Goal: Task Accomplishment & Management: Manage account settings

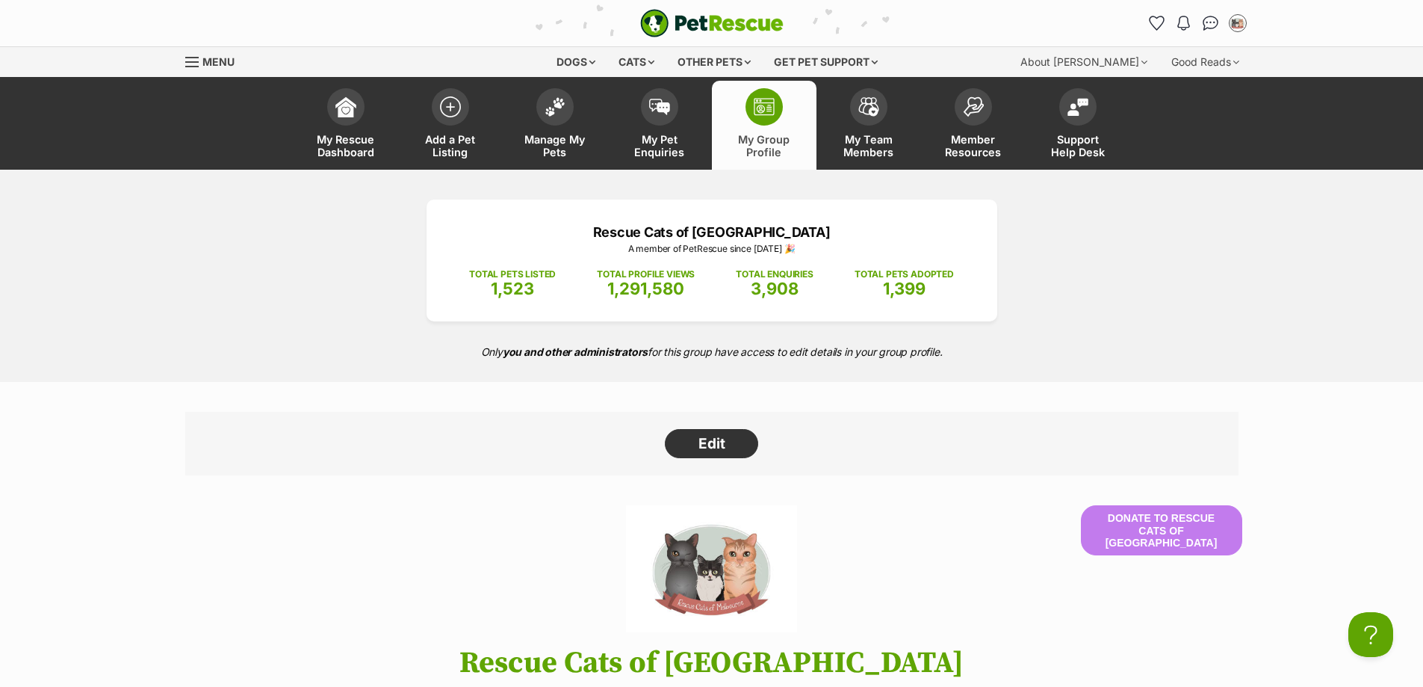
click at [765, 146] on span "My Group Profile" at bounding box center [764, 145] width 67 height 25
click at [536, 129] on link "Manage My Pets" at bounding box center [555, 125] width 105 height 89
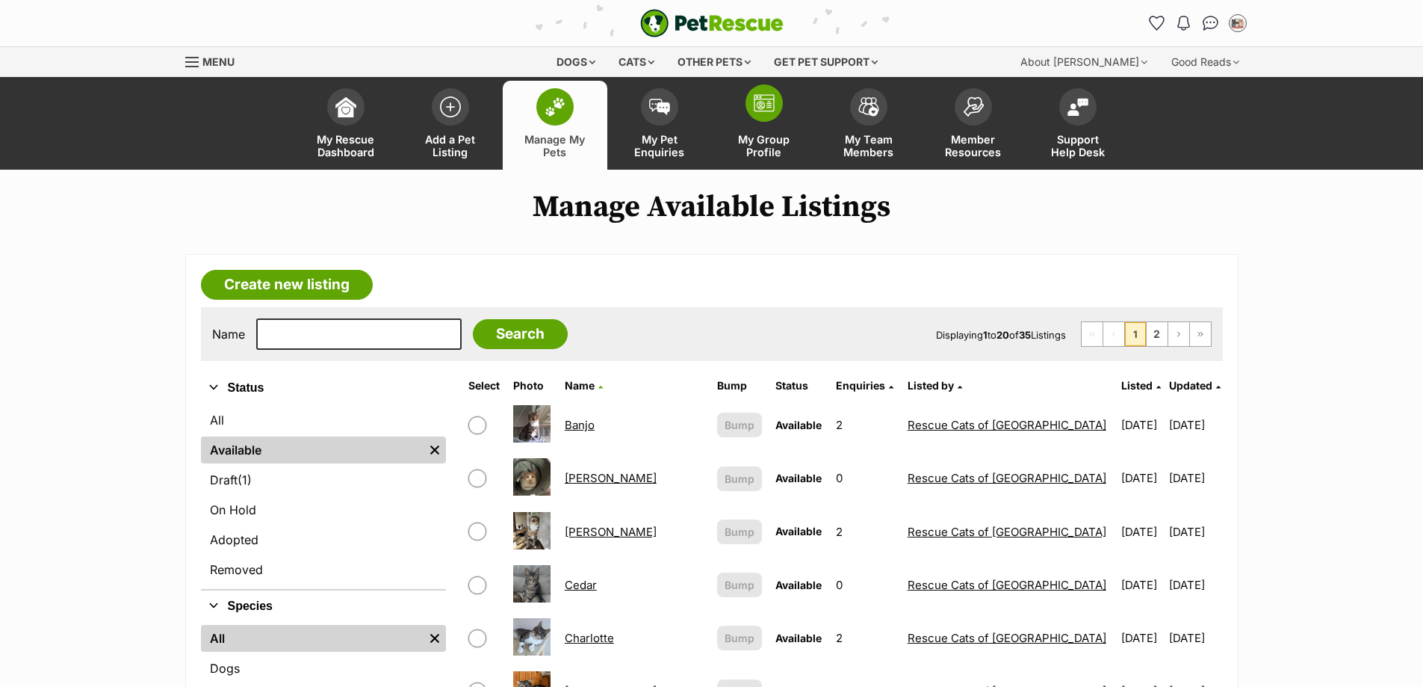
click at [788, 140] on span "My Group Profile" at bounding box center [764, 145] width 67 height 25
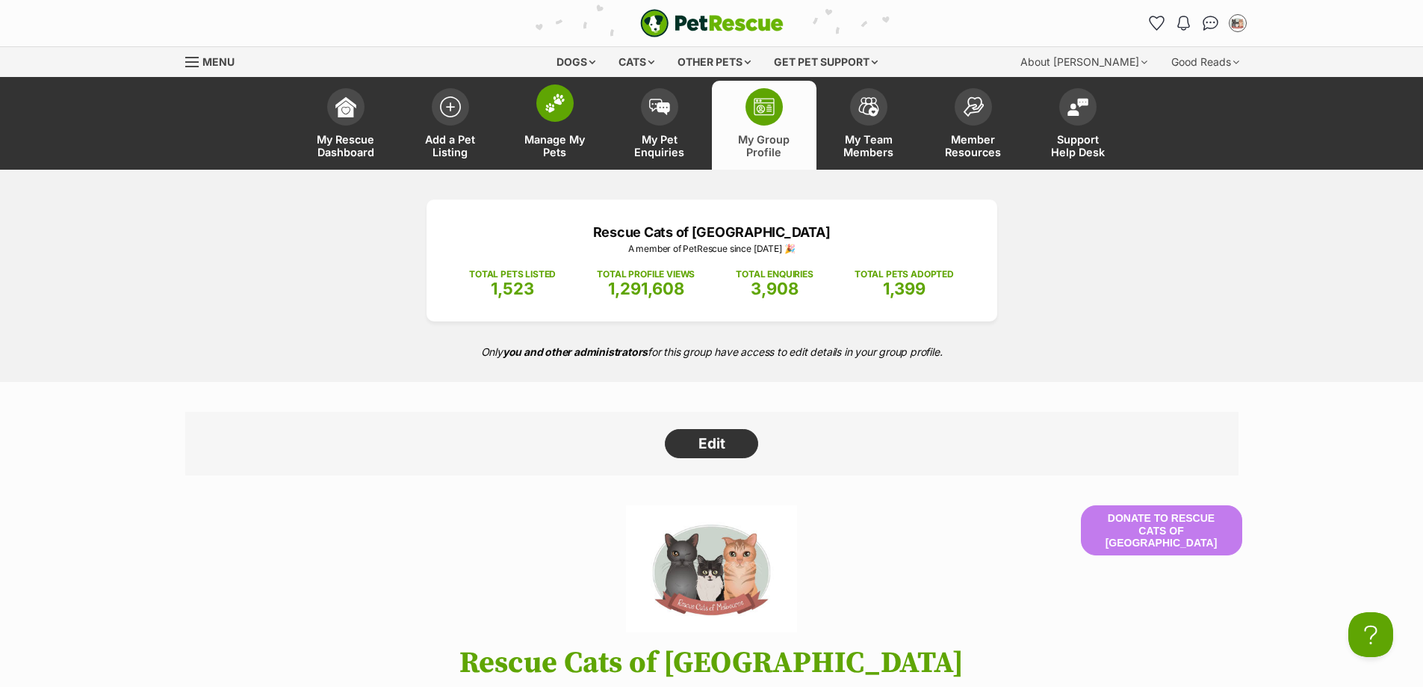
click at [550, 153] on span "Manage My Pets" at bounding box center [555, 145] width 67 height 25
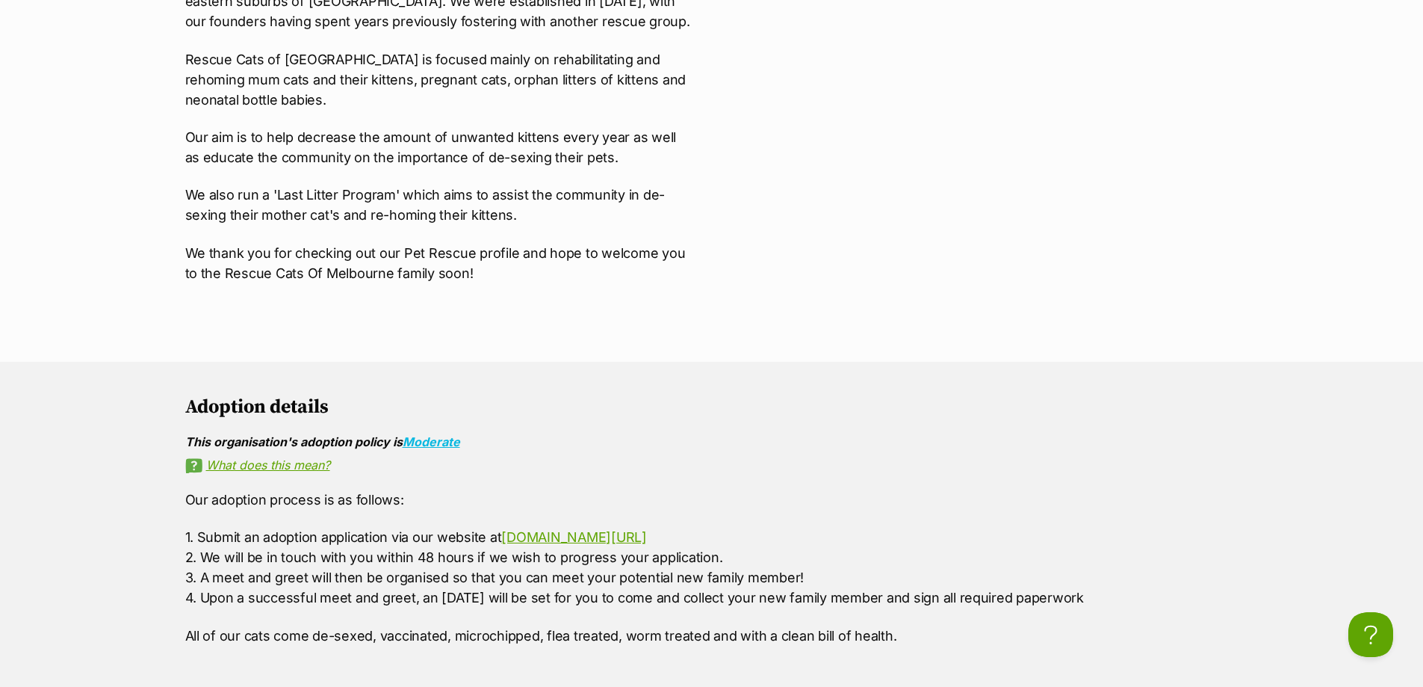
scroll to position [1195, 0]
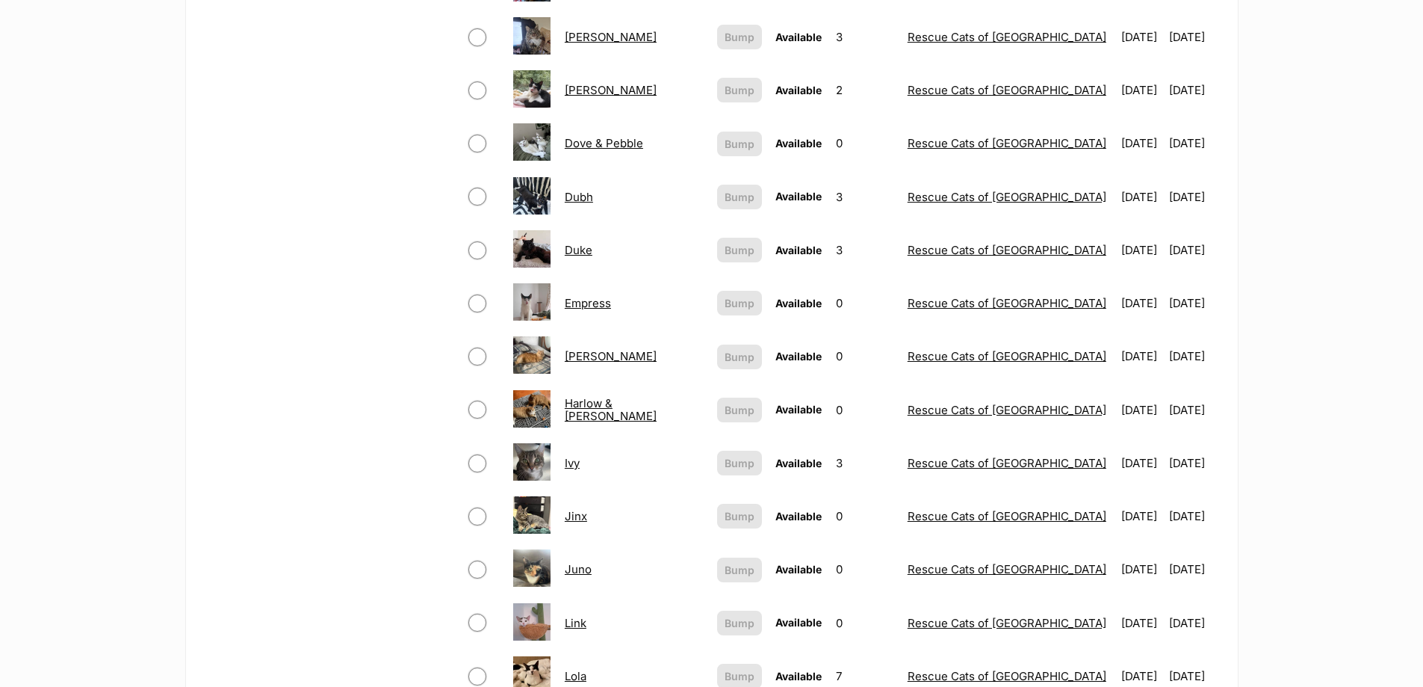
scroll to position [971, 0]
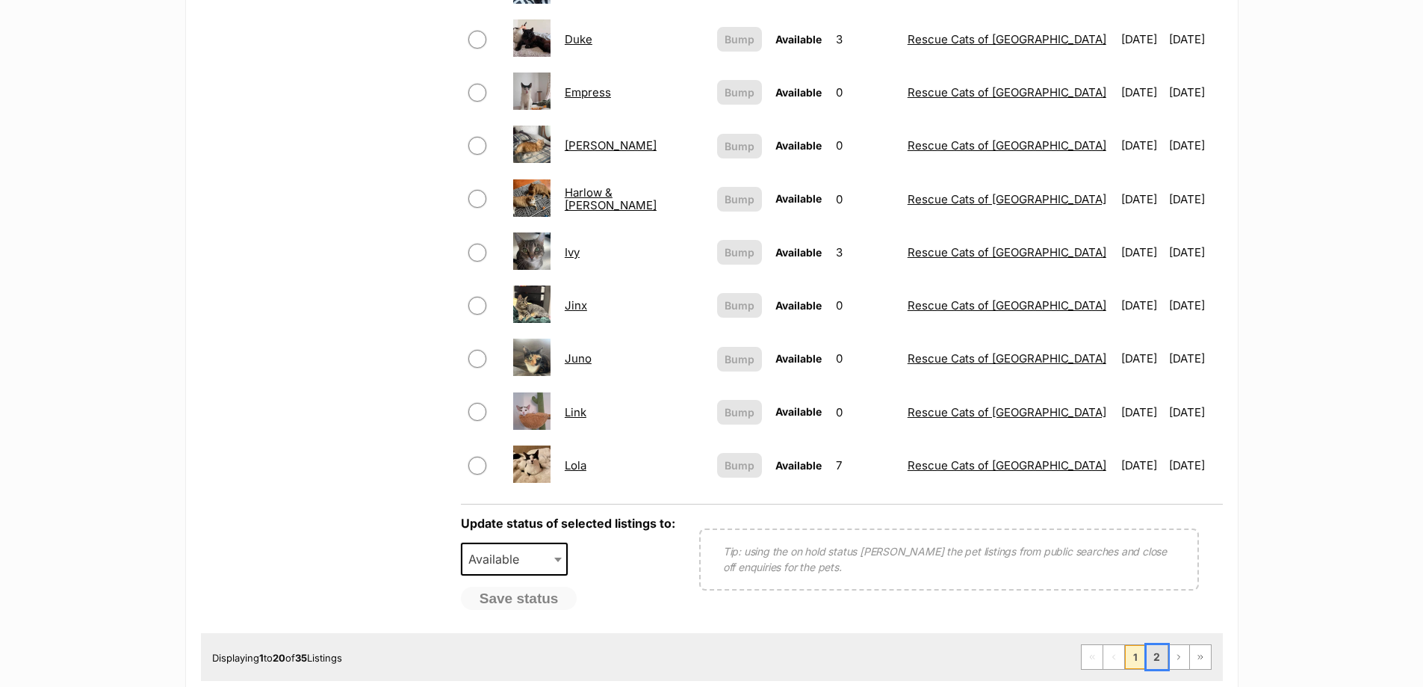
click at [1159, 657] on link "2" at bounding box center [1157, 657] width 21 height 24
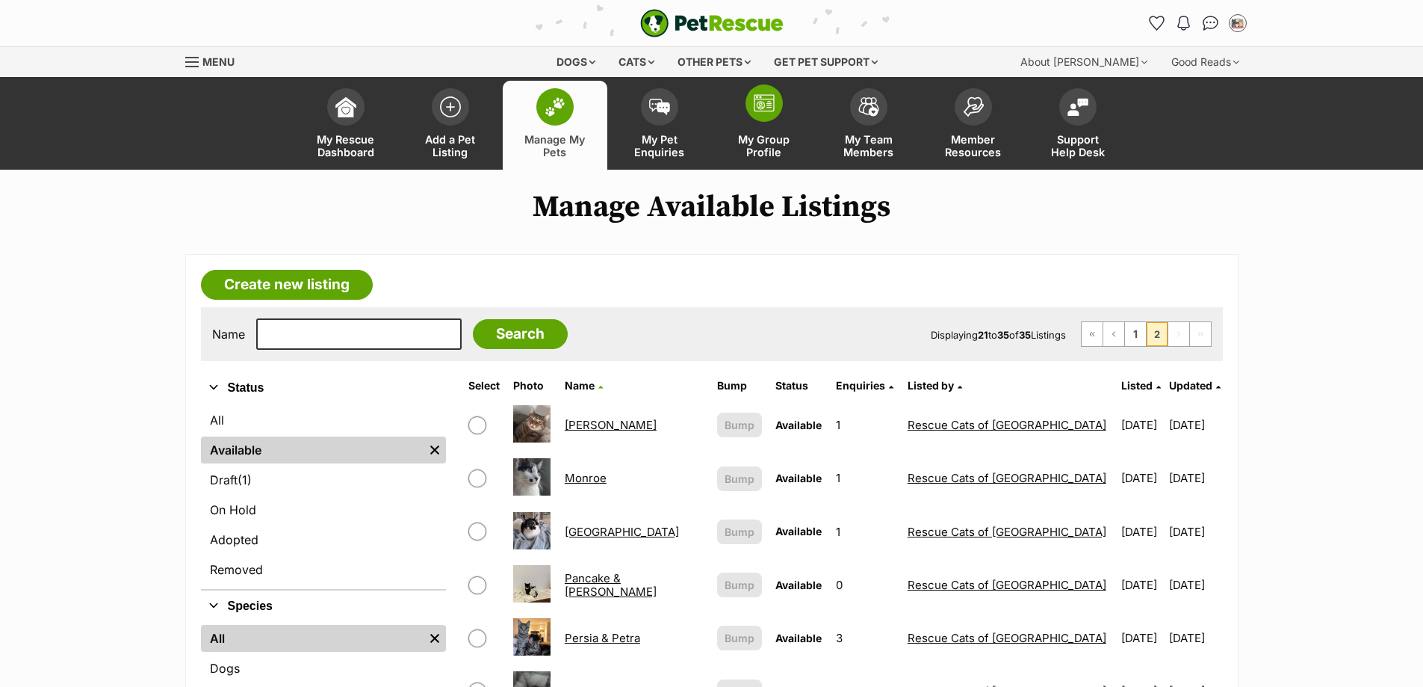
click at [758, 132] on link "My Group Profile" at bounding box center [764, 125] width 105 height 89
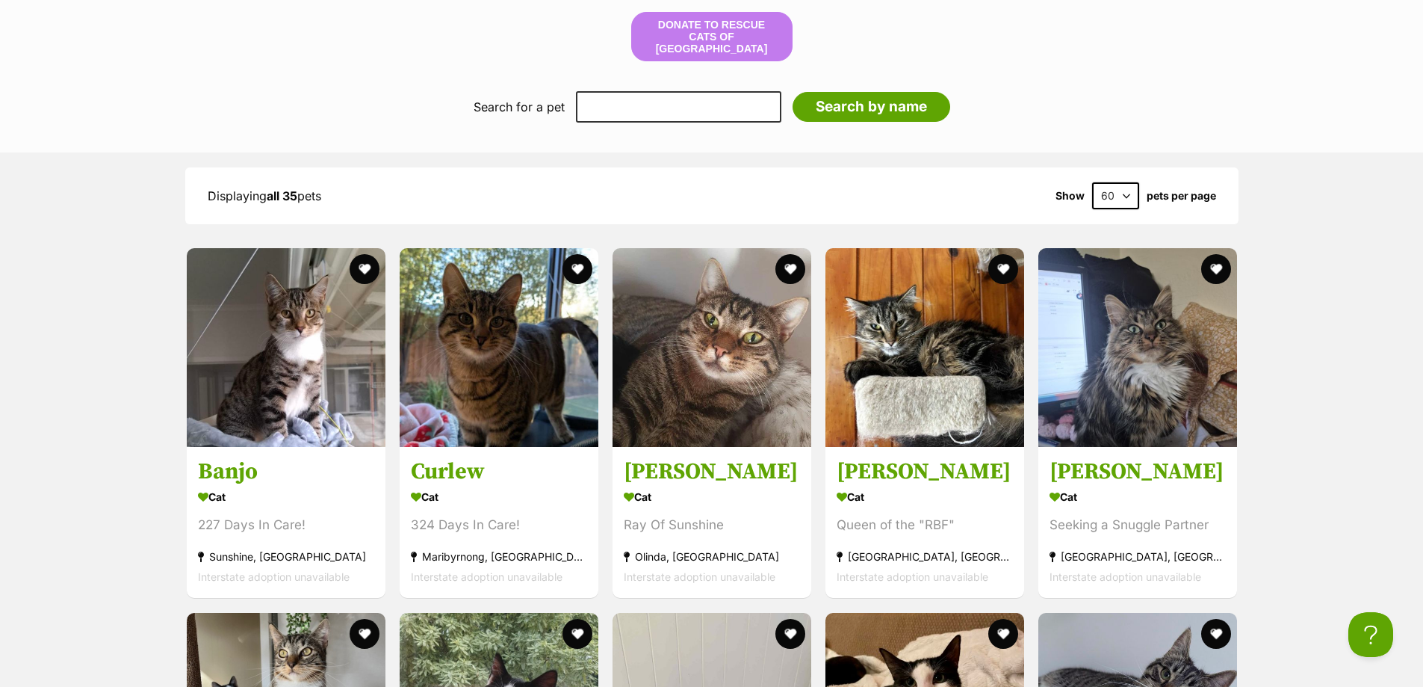
scroll to position [1868, 0]
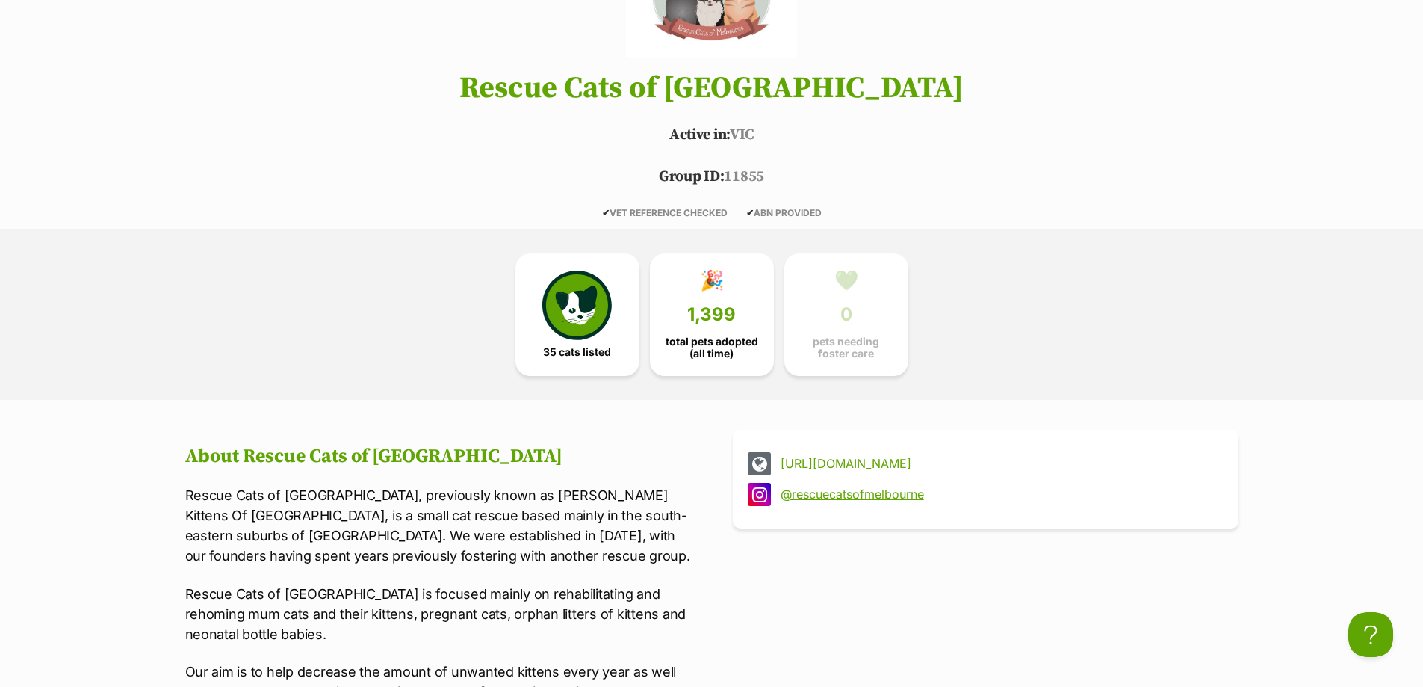
scroll to position [0, 0]
